Goal: Navigation & Orientation: Find specific page/section

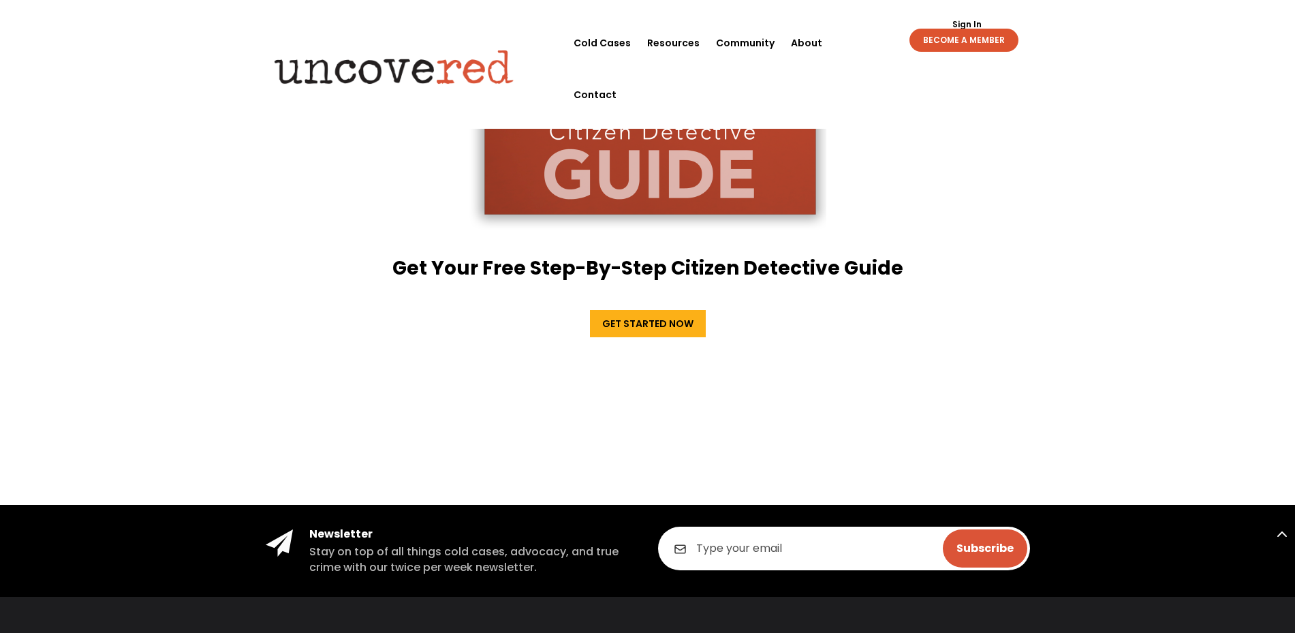
scroll to position [2607, 0]
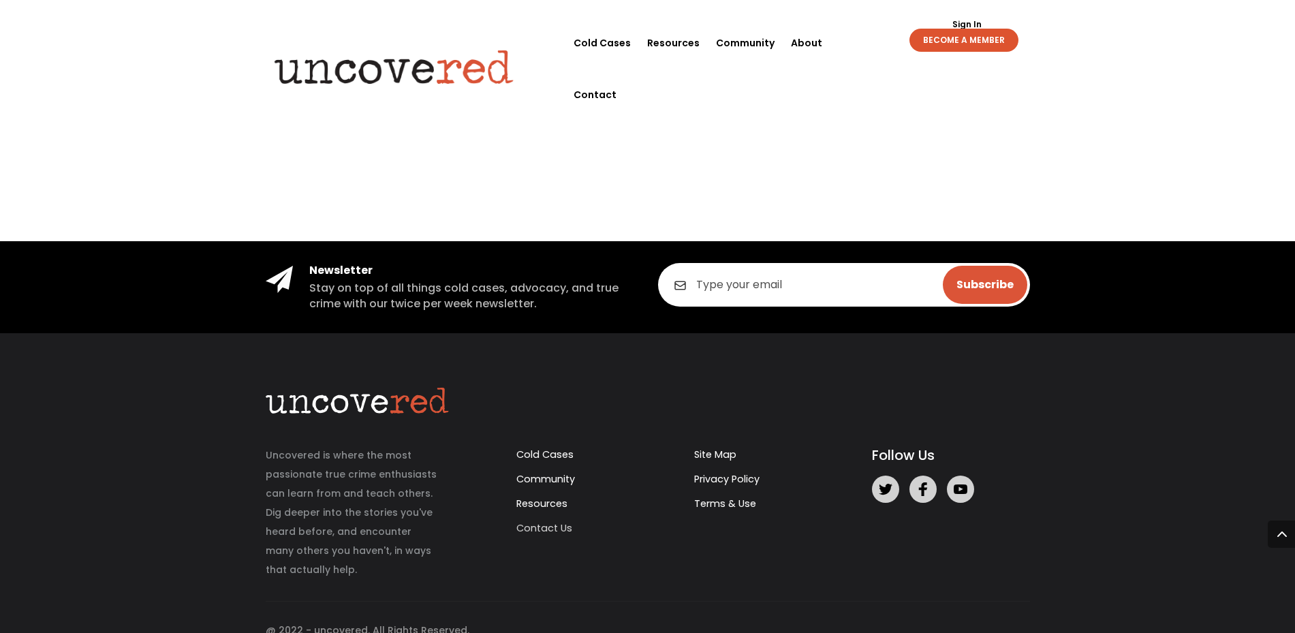
click at [542, 521] on link "Contact Us" at bounding box center [544, 528] width 56 height 14
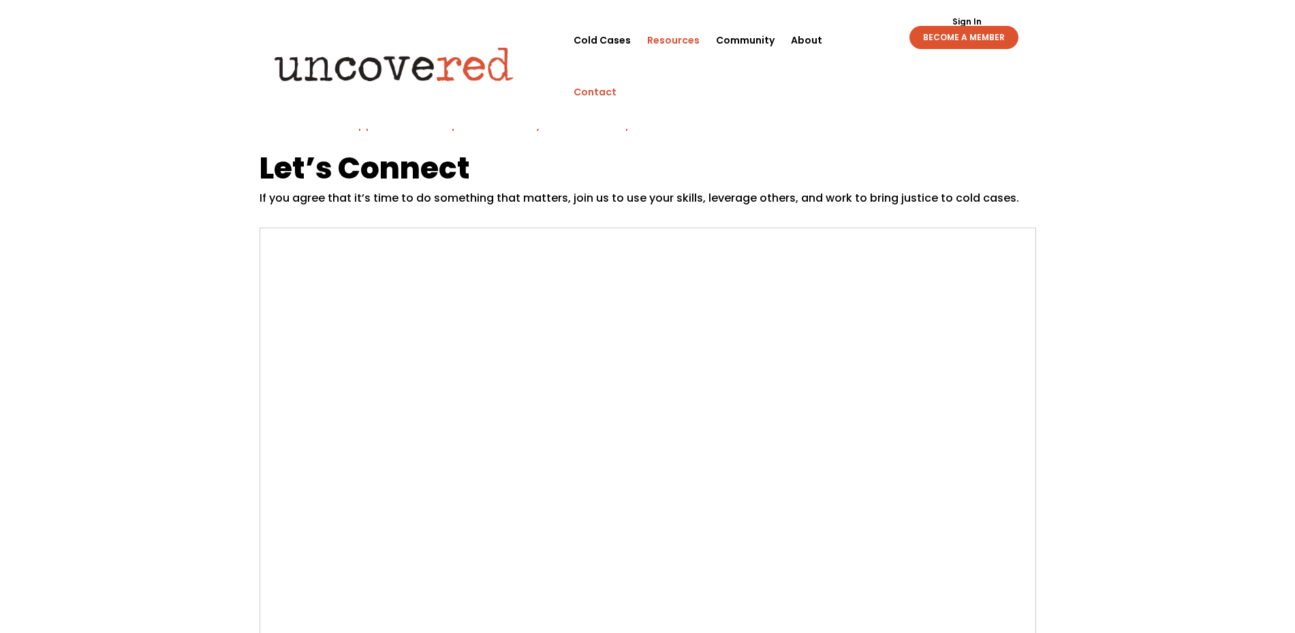
click at [659, 35] on link "Resources" at bounding box center [673, 40] width 52 height 52
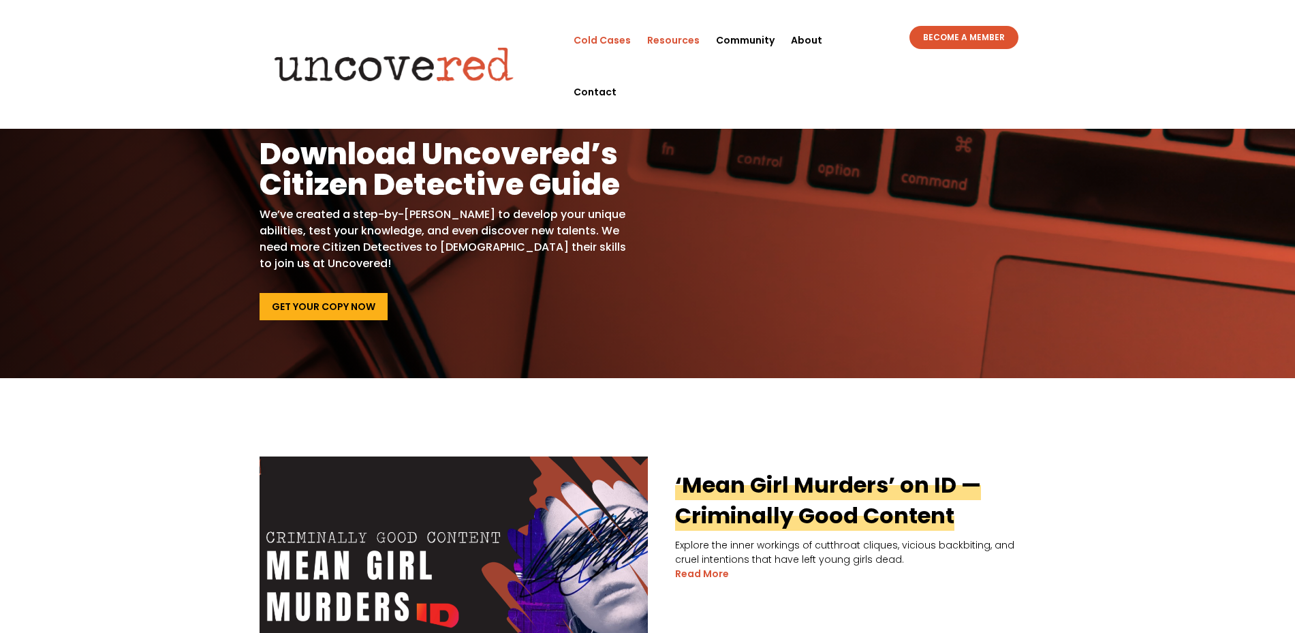
click at [598, 37] on link "Cold Cases" at bounding box center [602, 40] width 57 height 52
